Goal: Information Seeking & Learning: Learn about a topic

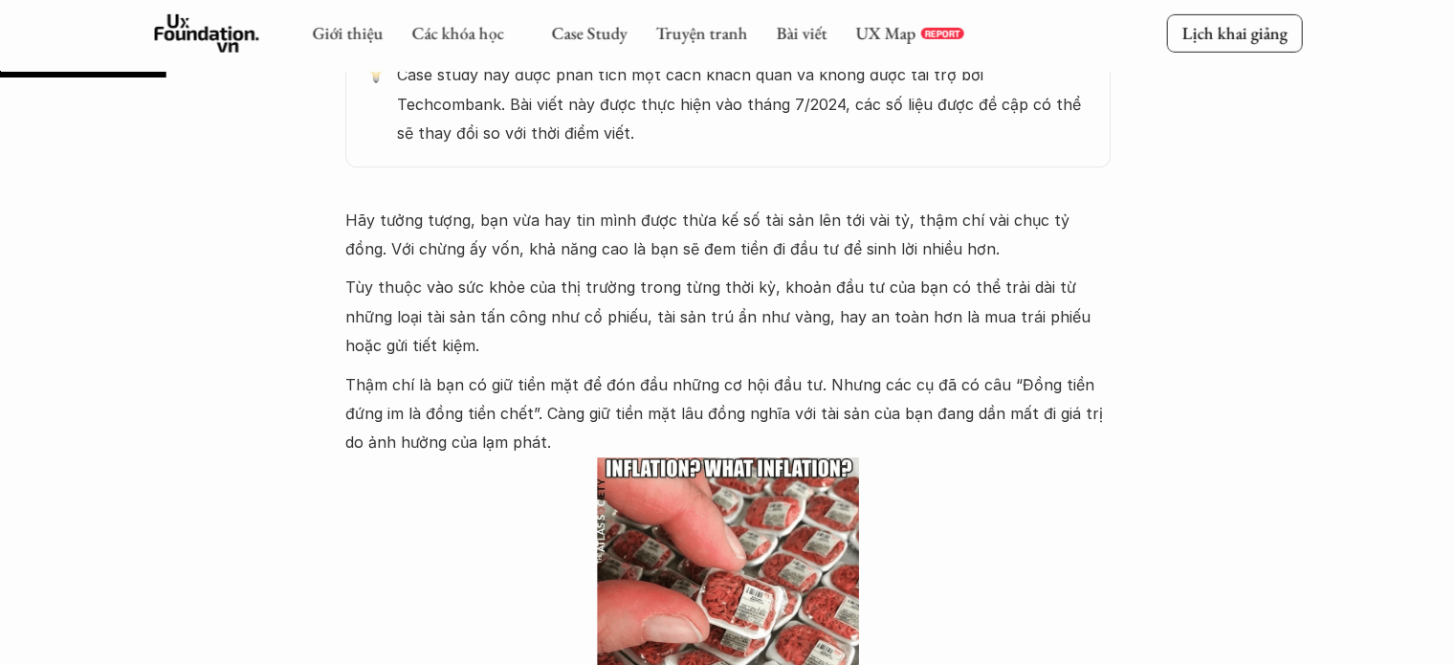
scroll to position [1105, 0]
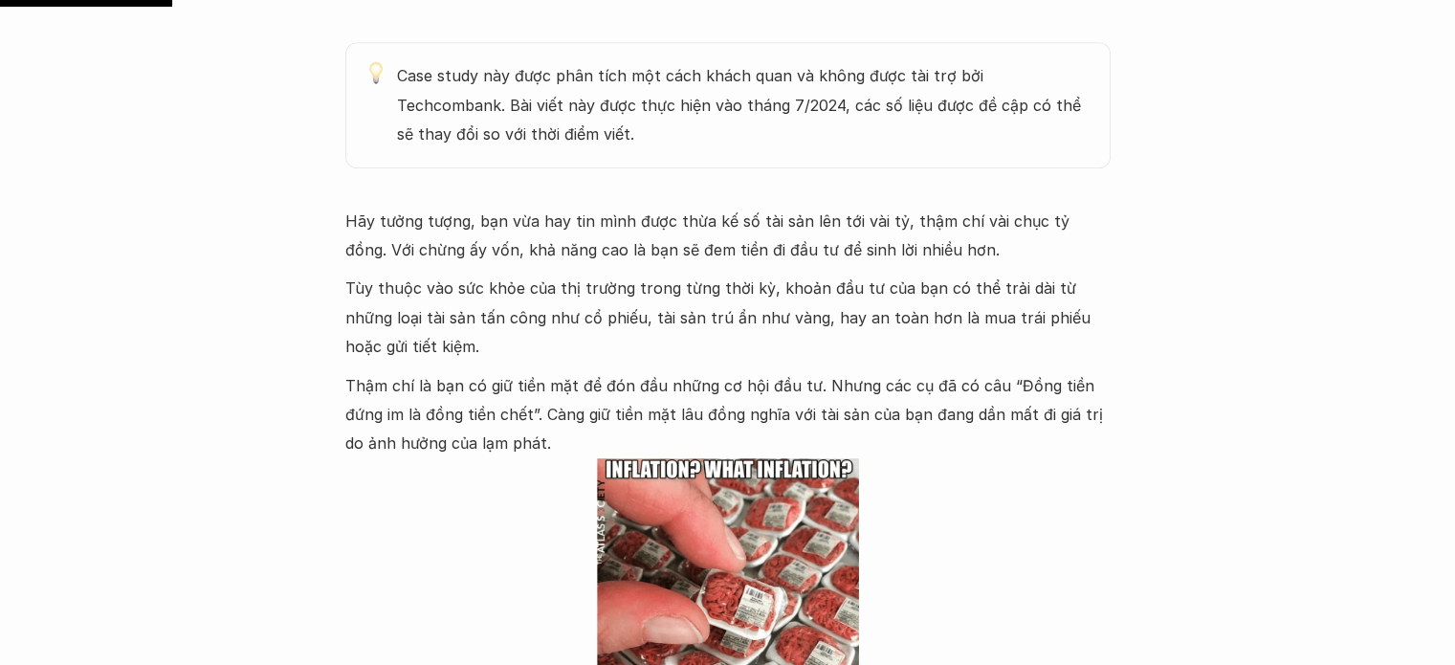
click at [698, 232] on p "Hãy tưởng tượng, bạn vừa hay tin mình được thừa kế số tài sản lên tới vài tỷ, t…" at bounding box center [727, 236] width 765 height 58
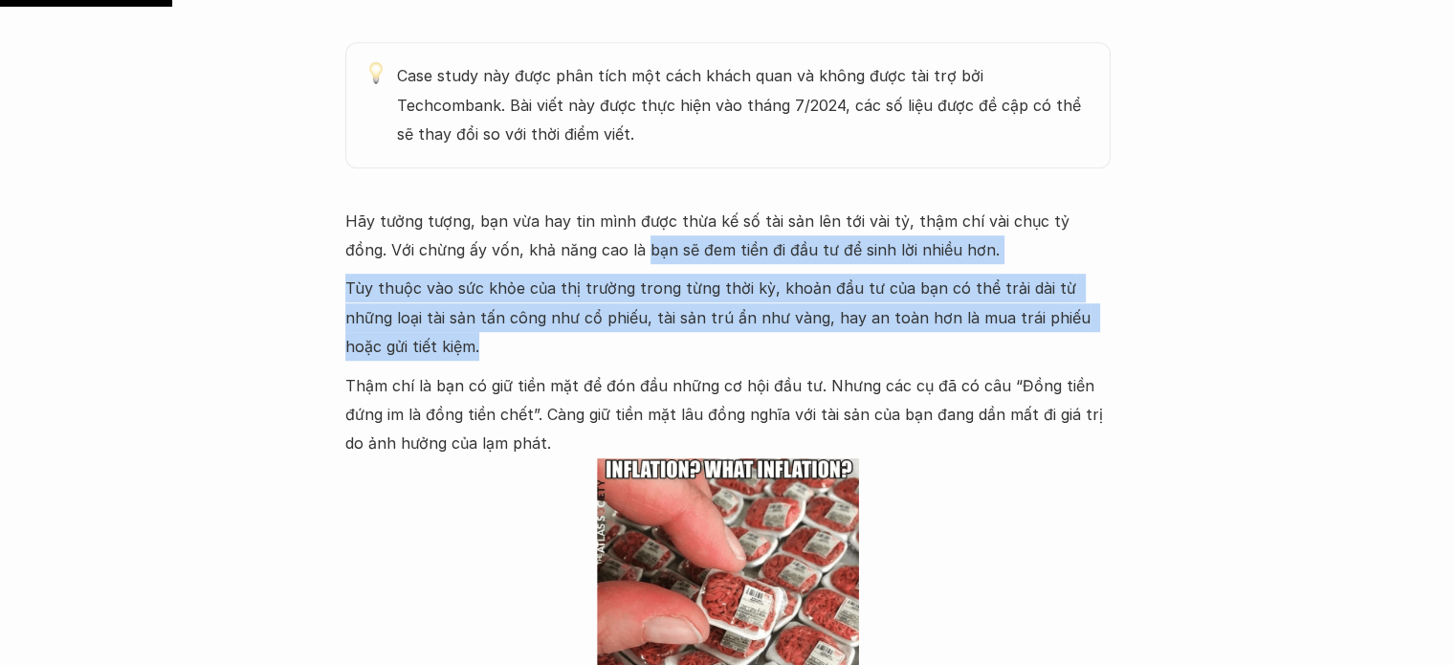
drag, startPoint x: 600, startPoint y: 257, endPoint x: 887, endPoint y: 348, distance: 301.0
click at [887, 348] on div "Hãy tưởng tượng, bạn vừa hay tin mình được thừa kế số tài sản lên tới vài tỷ, t…" at bounding box center [727, 551] width 765 height 688
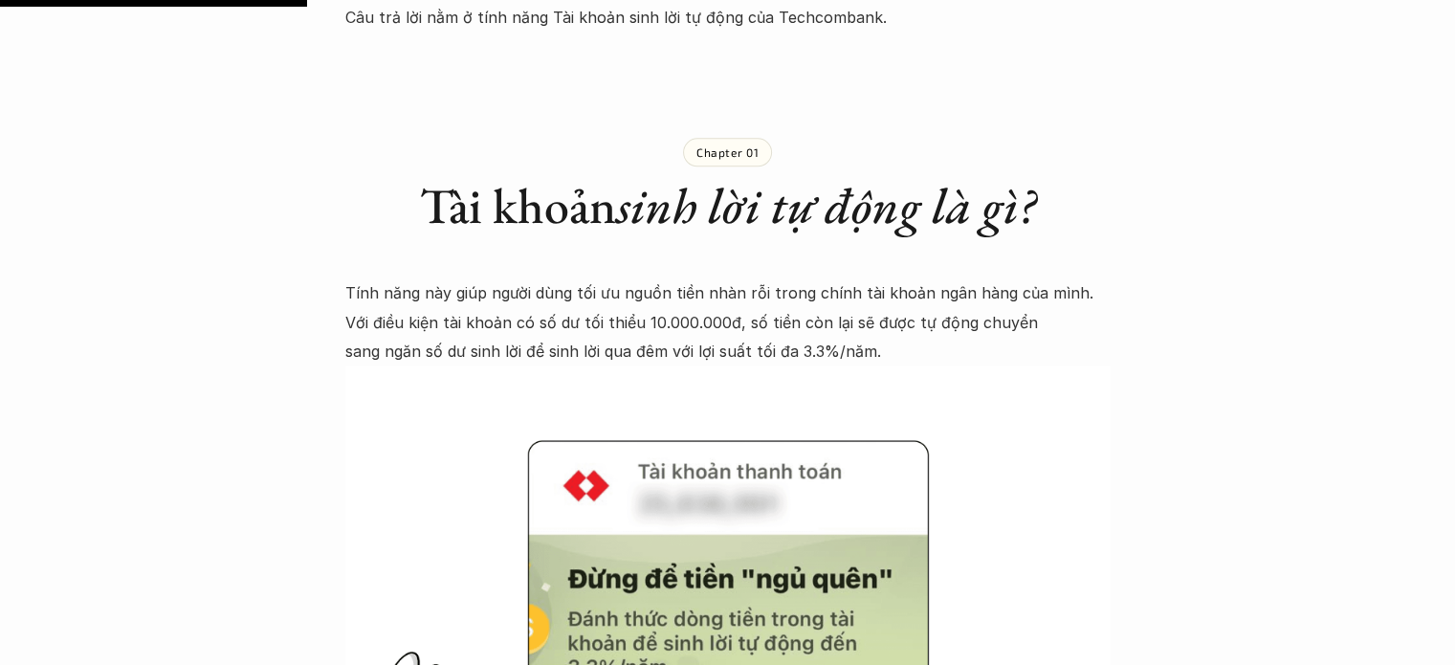
scroll to position [1966, 0]
drag, startPoint x: 641, startPoint y: 290, endPoint x: 673, endPoint y: 287, distance: 32.6
click at [673, 287] on p "Tính năng này giúp người dùng tối ưu nguồn tiền nhàn rỗi trong chính tài khoản …" at bounding box center [727, 322] width 765 height 87
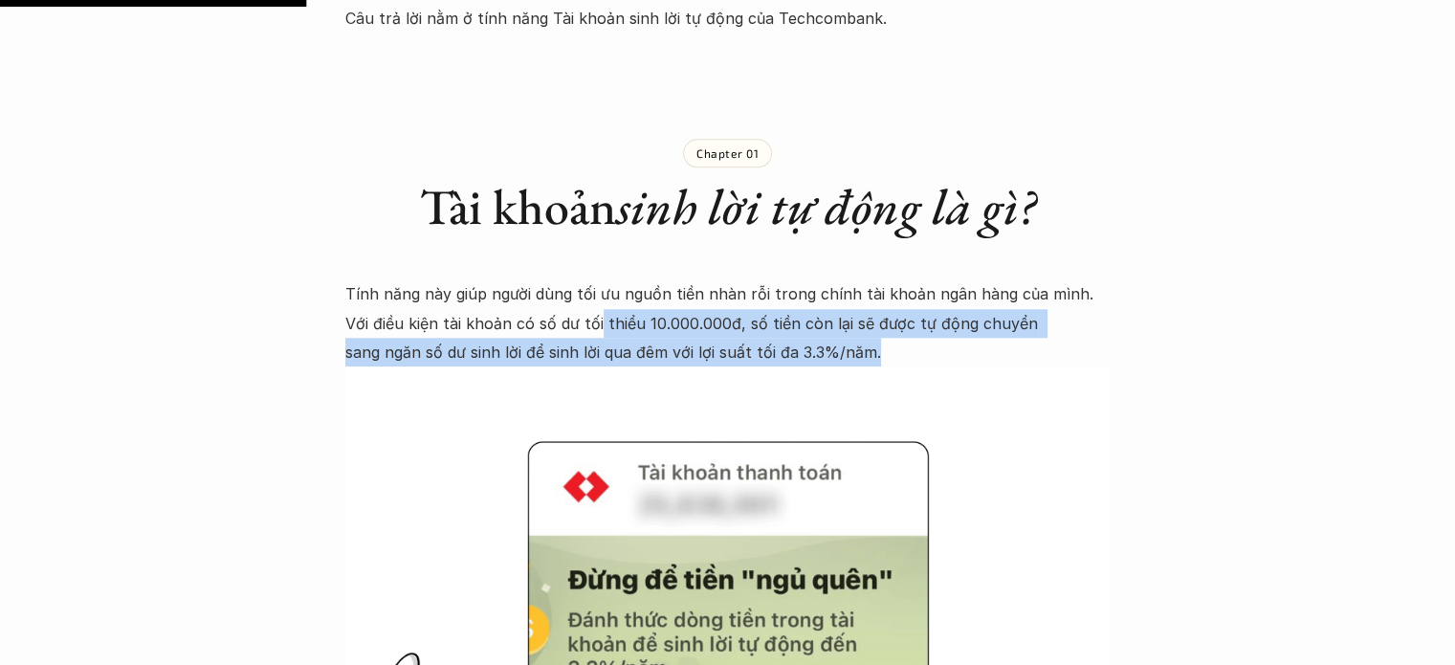
drag, startPoint x: 568, startPoint y: 328, endPoint x: 850, endPoint y: 351, distance: 283.1
click at [850, 351] on p "Tính năng này giúp người dùng tối ưu nguồn tiền nhàn rỗi trong chính tài khoản …" at bounding box center [727, 322] width 765 height 87
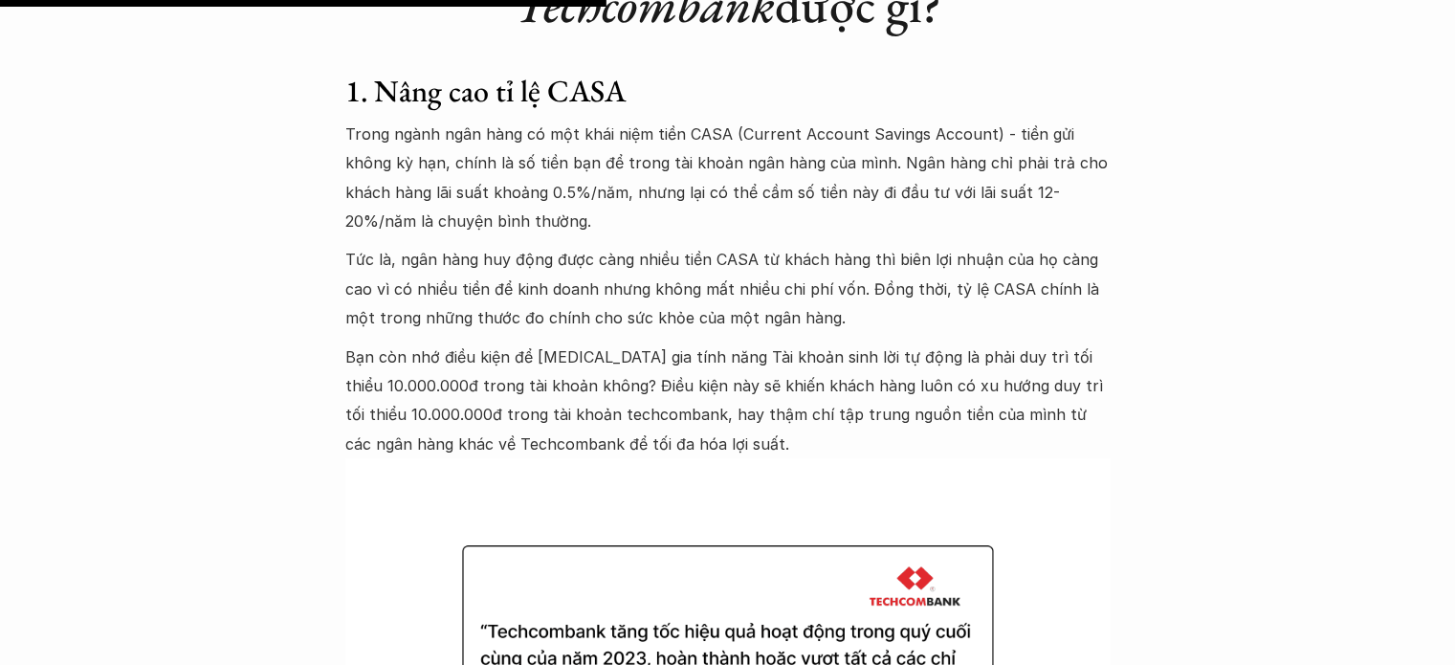
scroll to position [3890, 0]
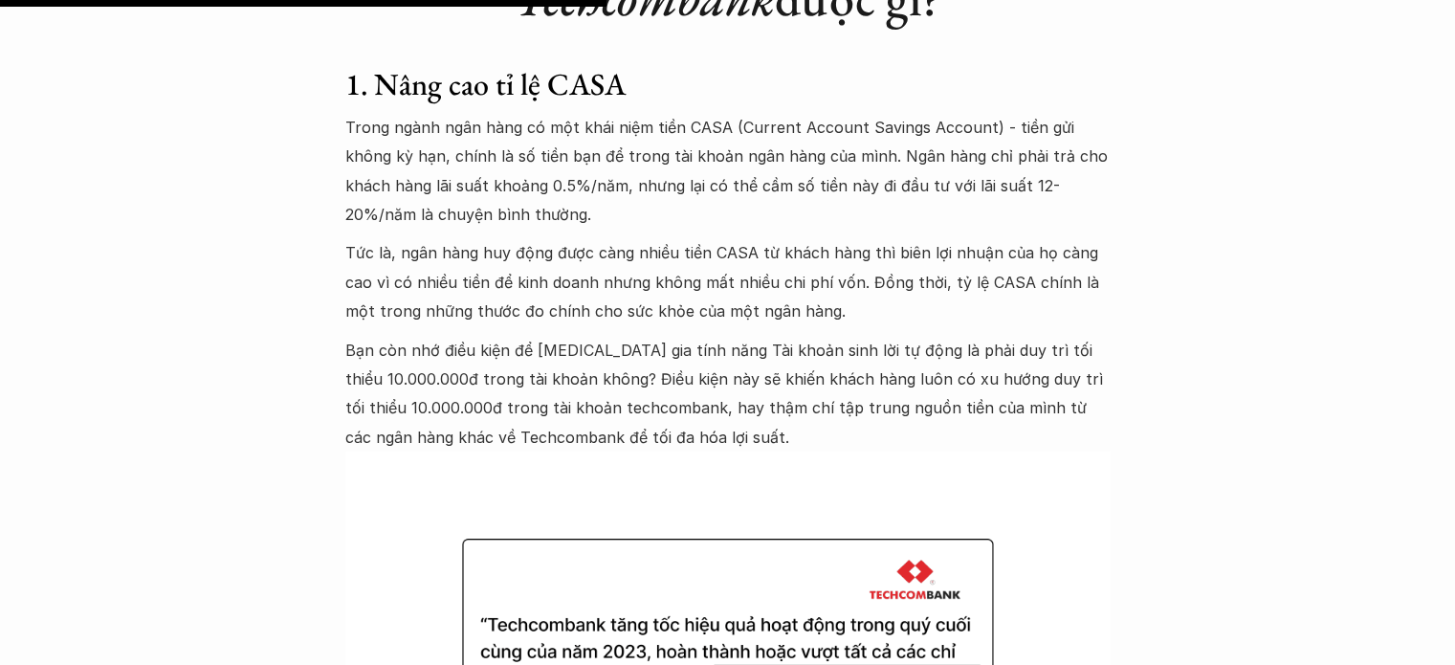
click at [743, 351] on p "Bạn còn nhớ điều kiện để [MEDICAL_DATA] gia tính năng Tài khoản sinh lời tự độn…" at bounding box center [727, 394] width 765 height 117
drag, startPoint x: 556, startPoint y: 254, endPoint x: 598, endPoint y: 245, distance: 43.2
click at [598, 245] on p "Tức là, ngân hàng huy động được càng nhiều tiền CASA từ khách hàng thì biên lợi…" at bounding box center [727, 281] width 765 height 87
click at [517, 308] on p "Tức là, ngân hàng huy động được càng nhiều tiền CASA từ khách hàng thì biên lợi…" at bounding box center [727, 281] width 765 height 87
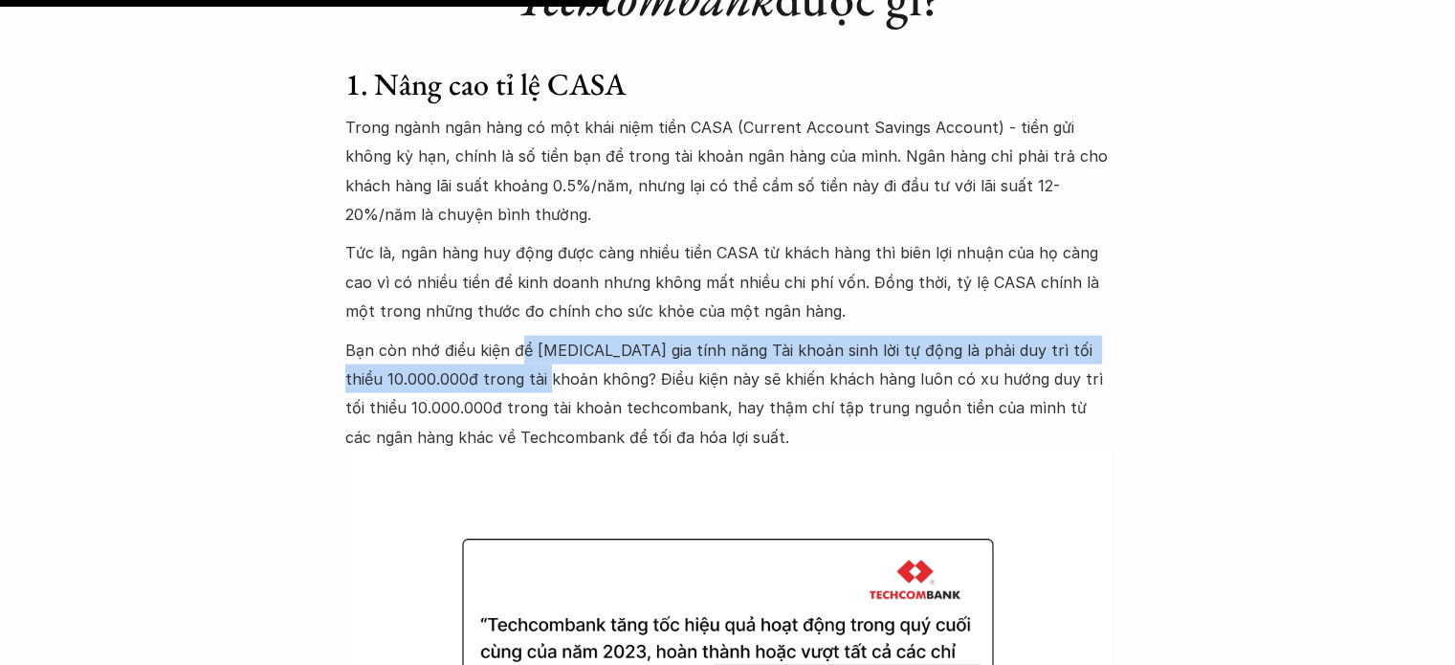
drag, startPoint x: 520, startPoint y: 347, endPoint x: 592, endPoint y: 371, distance: 75.6
click at [592, 371] on p "Bạn còn nhớ điều kiện để [MEDICAL_DATA] gia tính năng Tài khoản sinh lời tự độn…" at bounding box center [727, 394] width 765 height 117
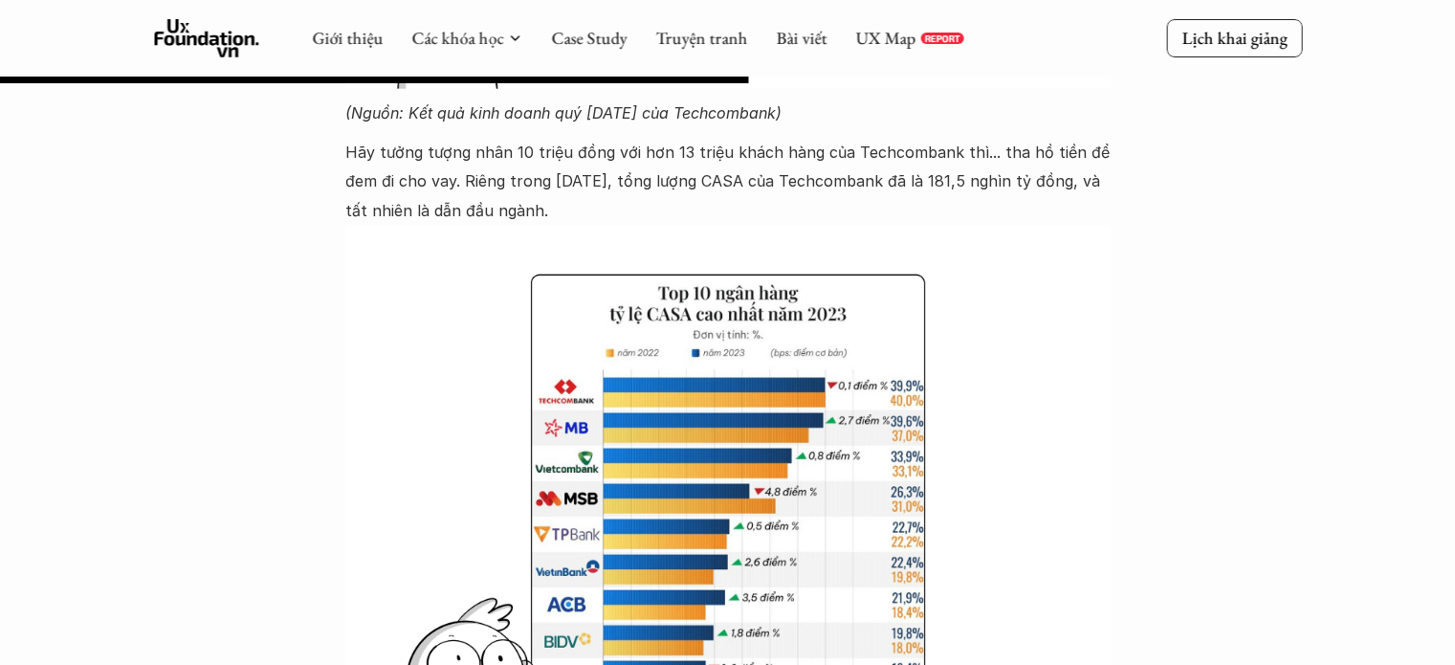
scroll to position [4802, 0]
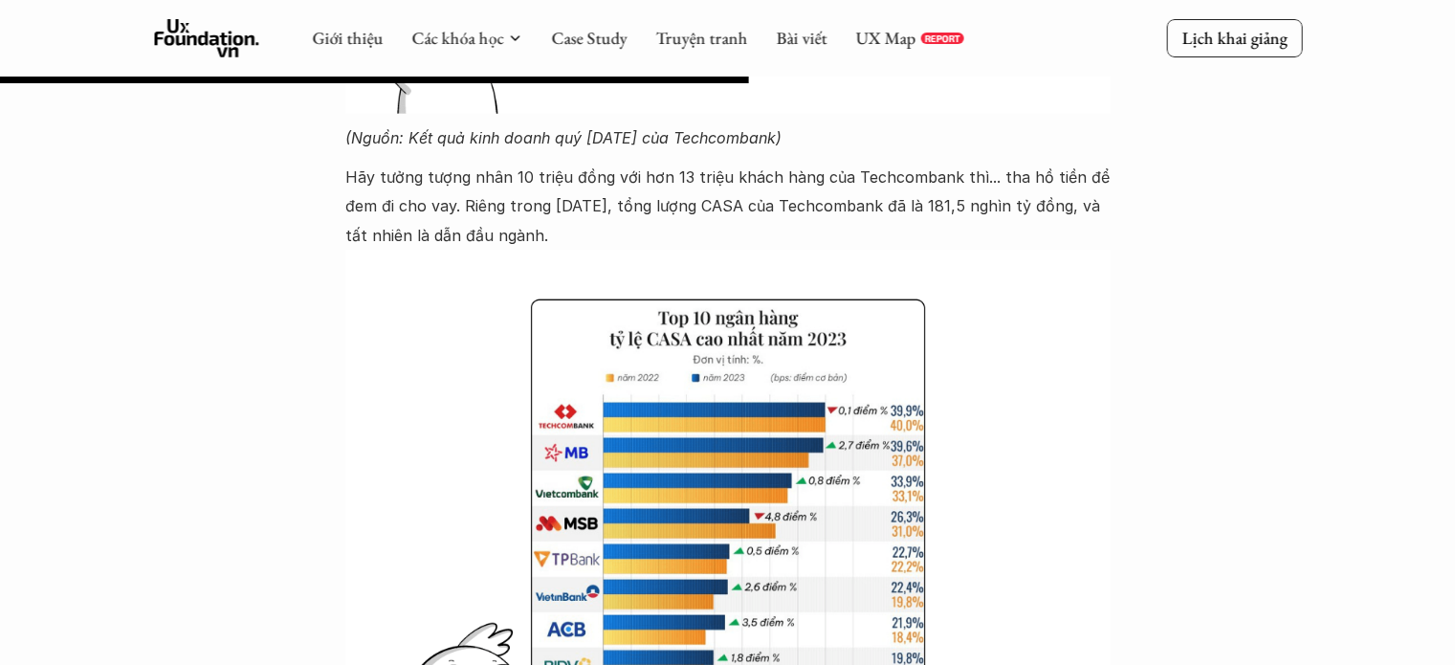
drag, startPoint x: 468, startPoint y: 182, endPoint x: 664, endPoint y: 229, distance: 201.6
click at [664, 229] on p "Hãy tưởng tượng nhân 10 triệu đồng với hơn 13 triệu khách hàng của Techcombank …" at bounding box center [727, 206] width 765 height 87
click at [1015, 261] on img at bounding box center [727, 537] width 765 height 574
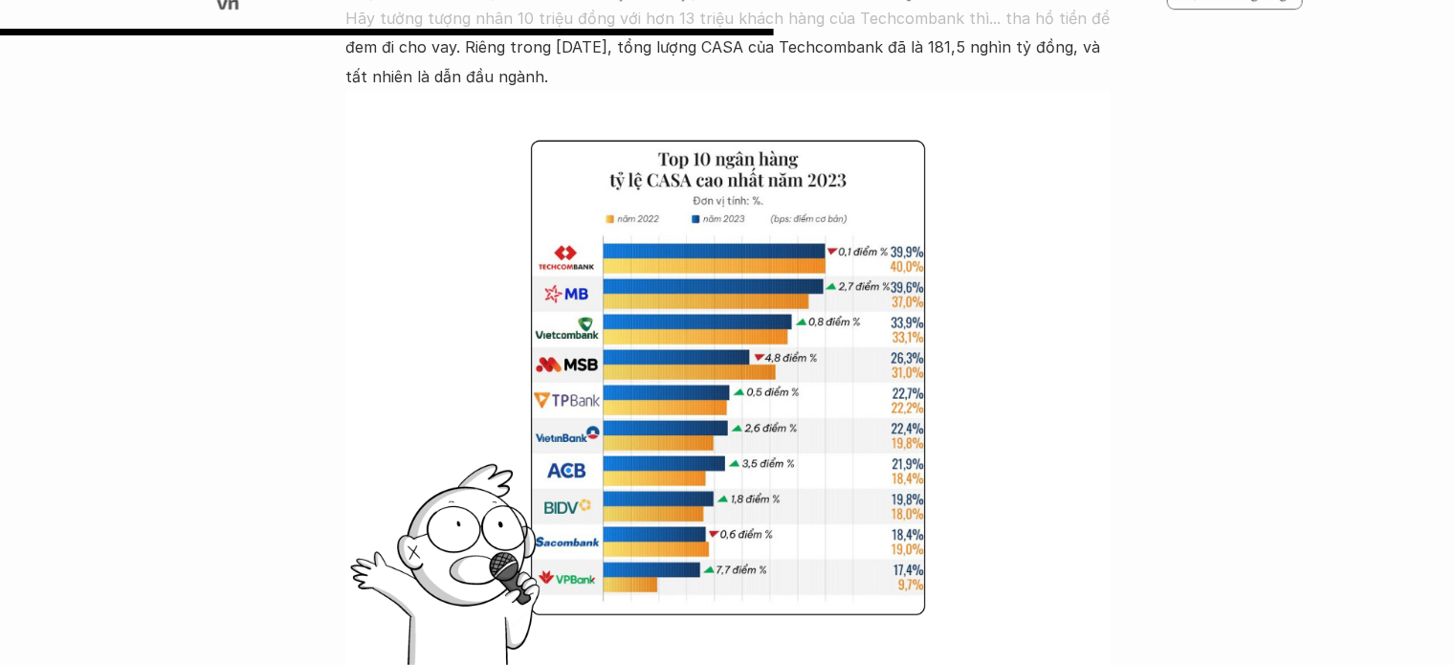
scroll to position [4962, 0]
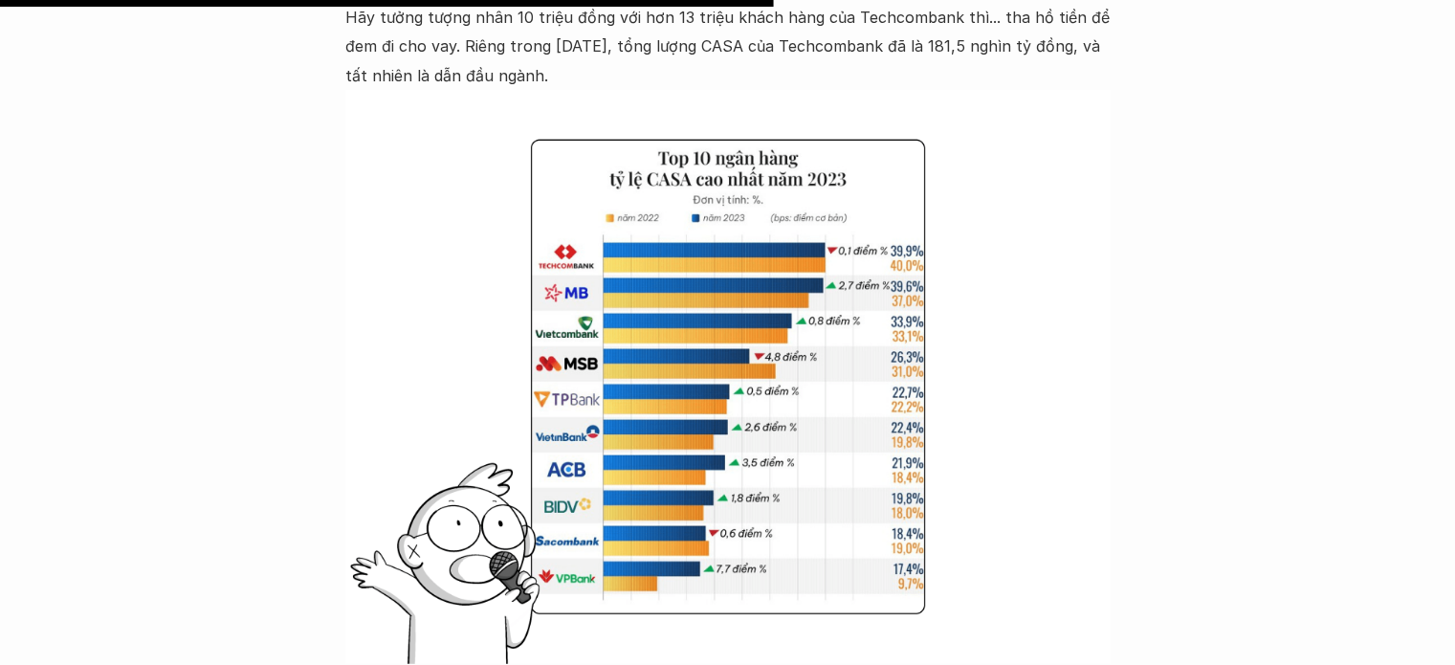
click at [688, 488] on img at bounding box center [727, 377] width 765 height 574
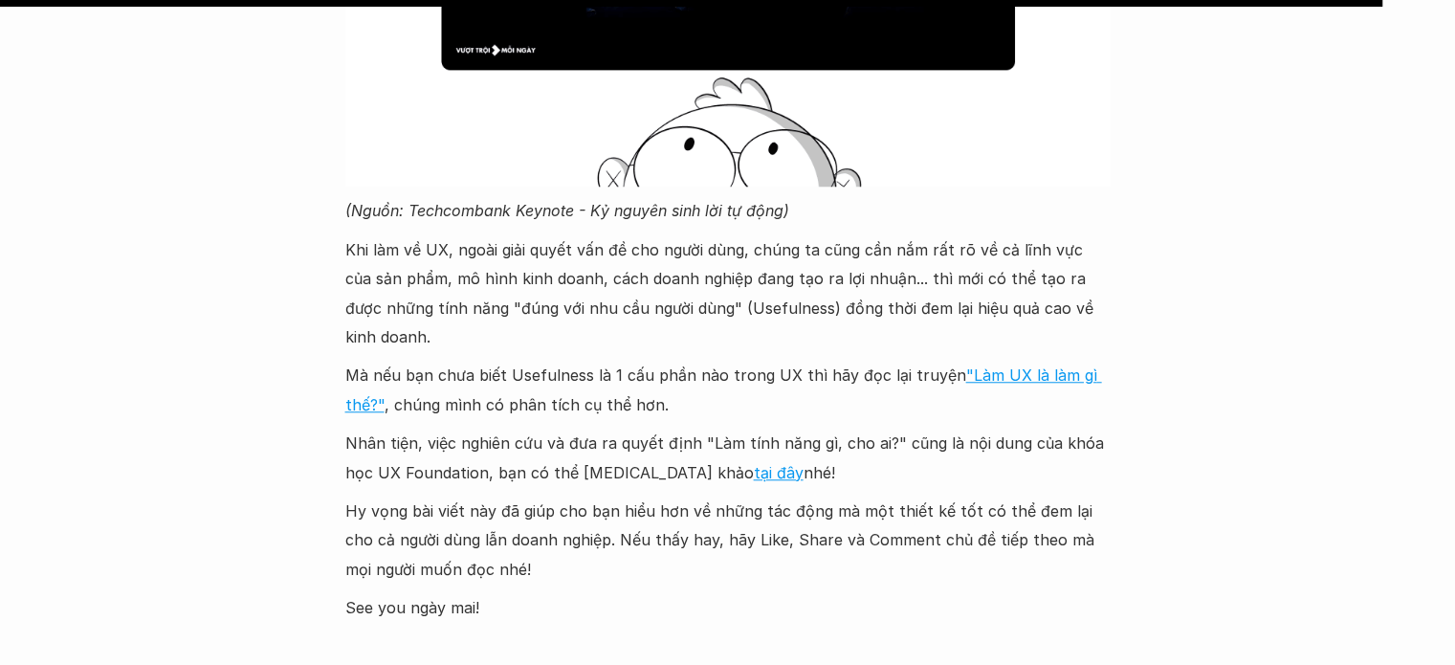
scroll to position [8869, 0]
